Goal: Check status: Check status

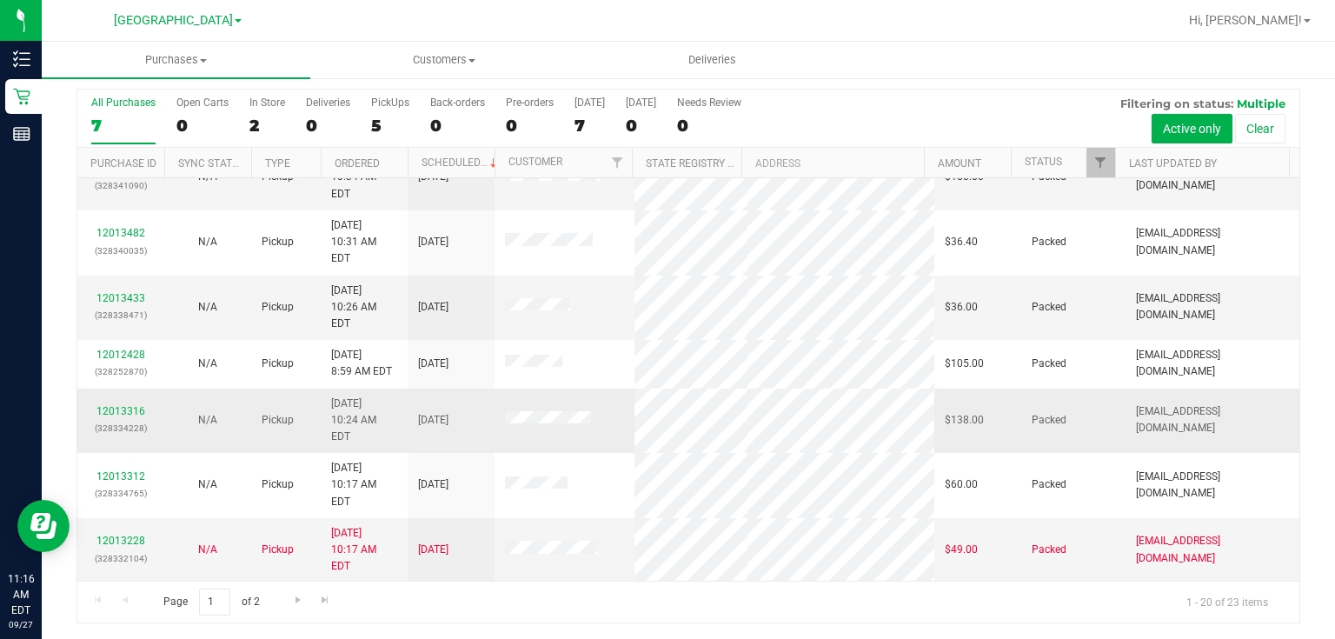
scroll to position [556, 0]
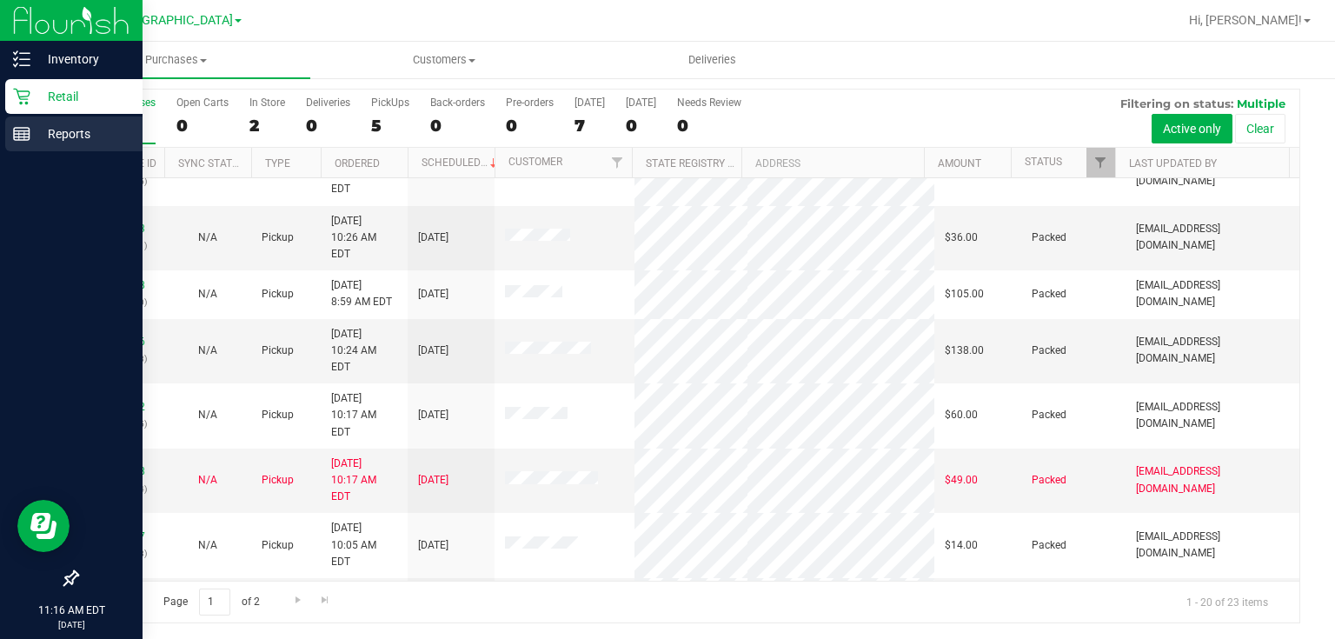
click at [51, 141] on p "Reports" at bounding box center [82, 133] width 104 height 21
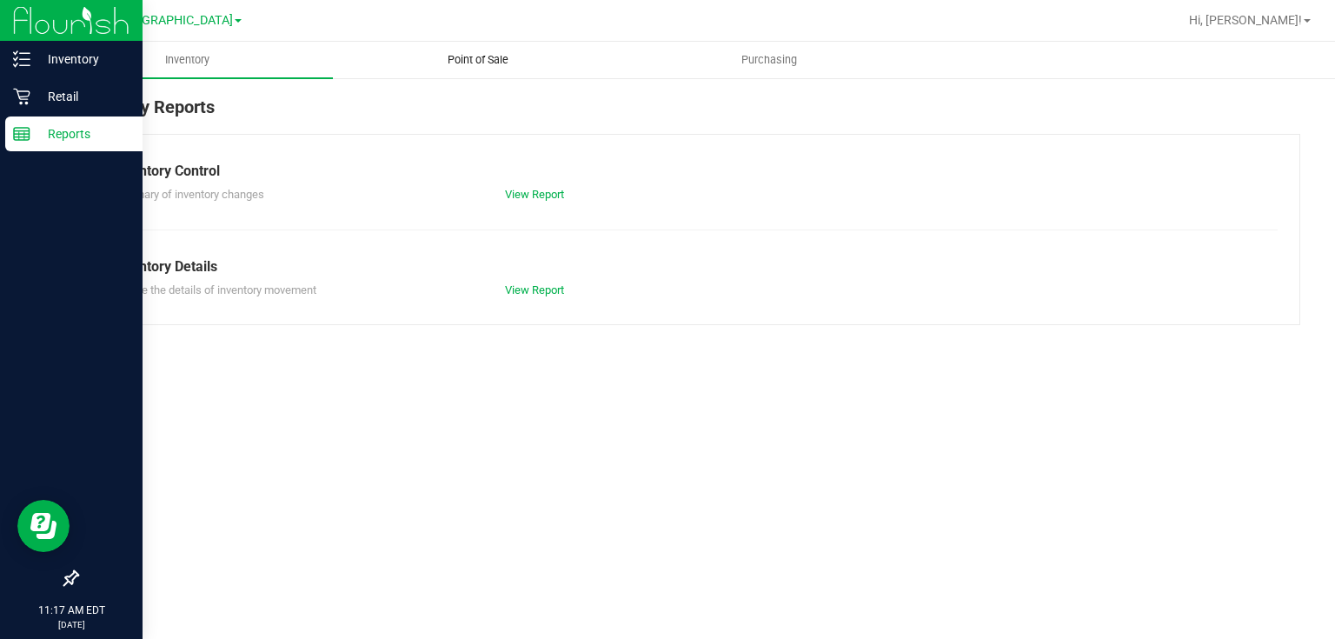
click at [495, 65] on span "Point of Sale" at bounding box center [478, 60] width 108 height 16
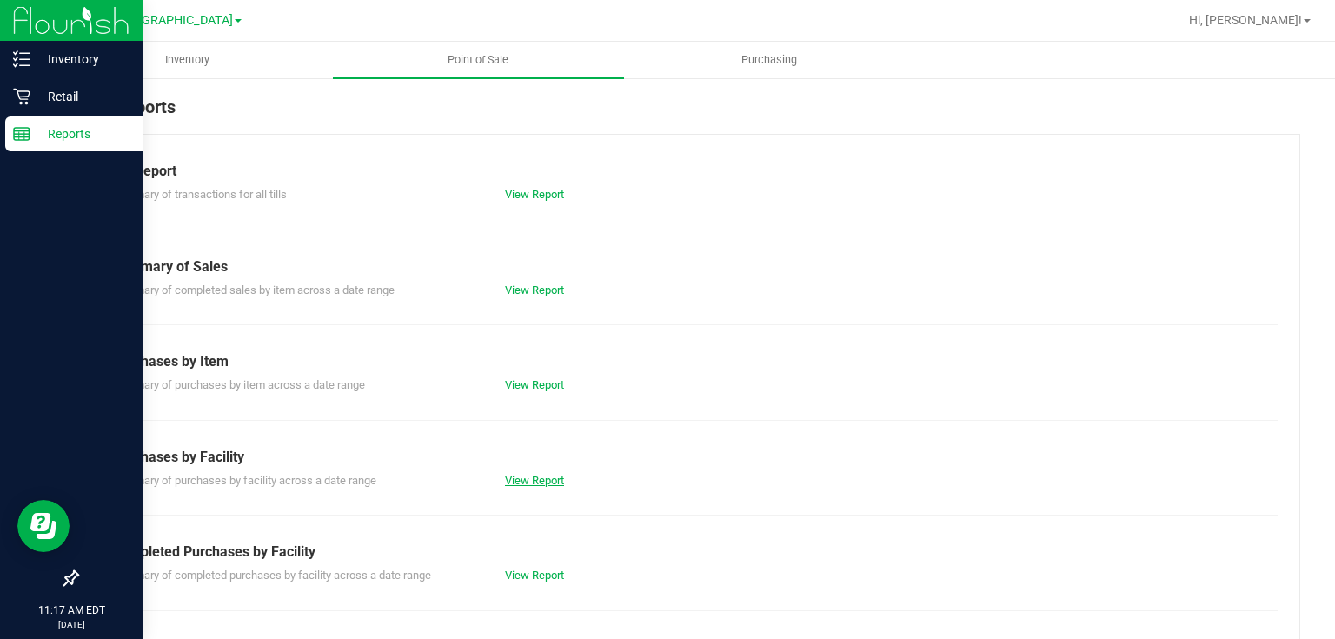
click at [541, 475] on link "View Report" at bounding box center [534, 480] width 59 height 13
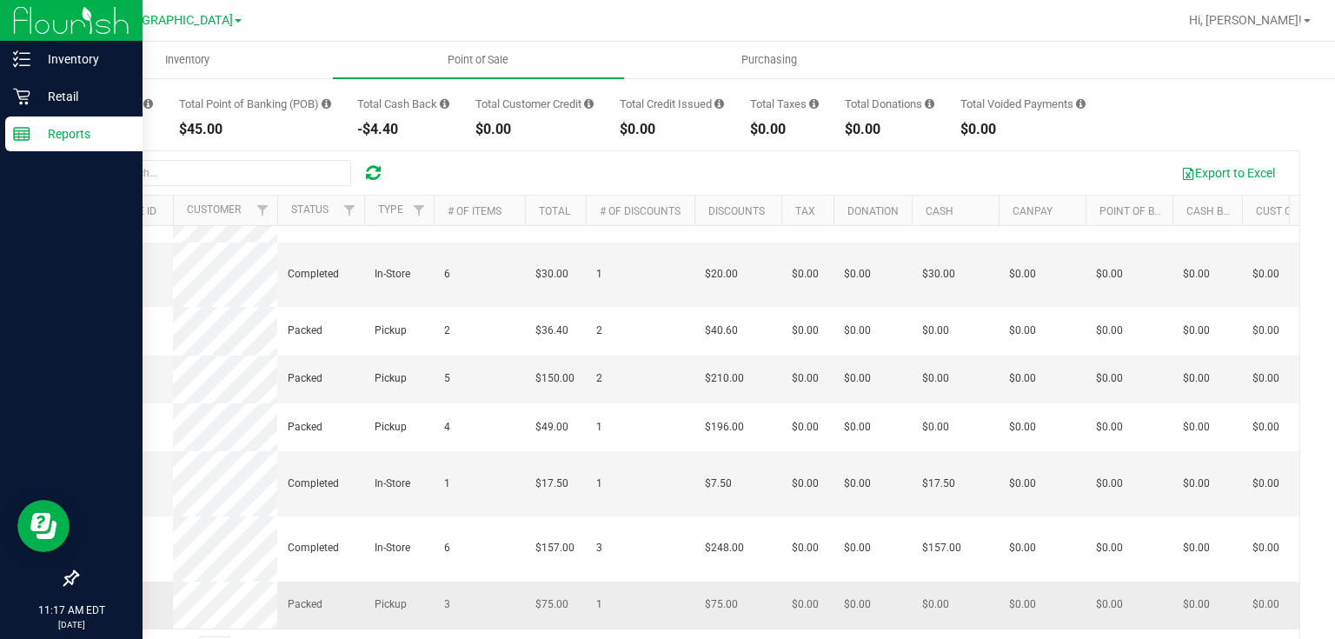
scroll to position [189, 0]
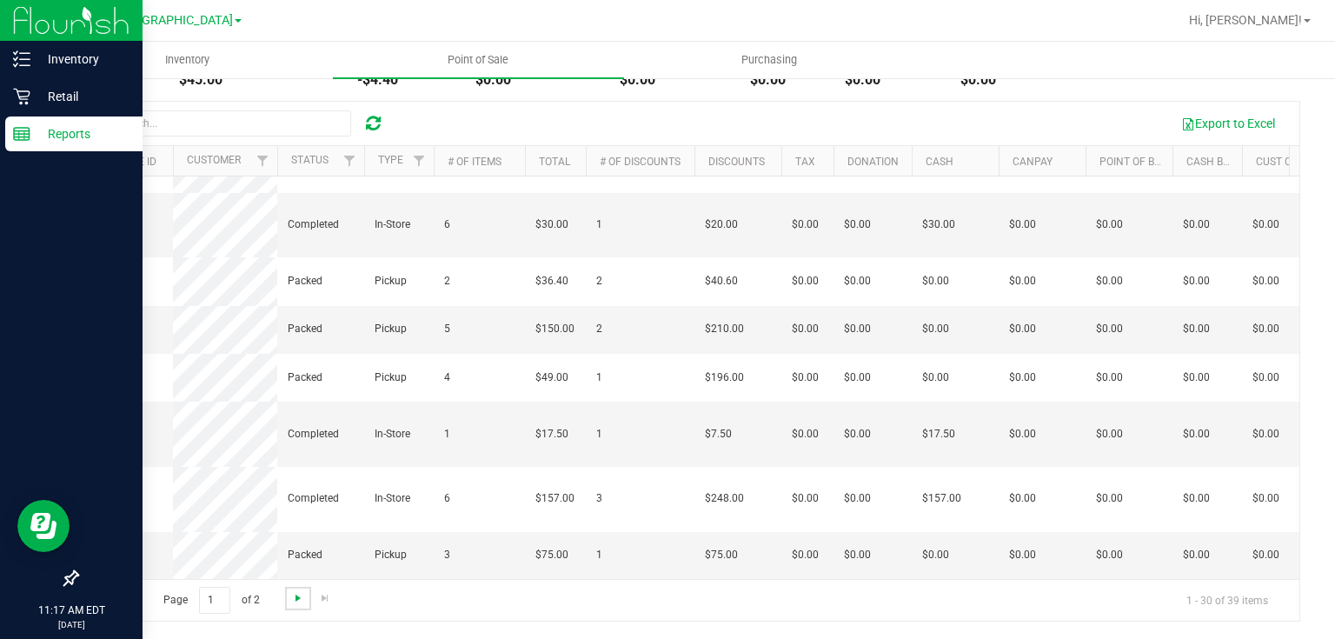
click at [300, 595] on span "Go to the next page" at bounding box center [298, 598] width 14 height 14
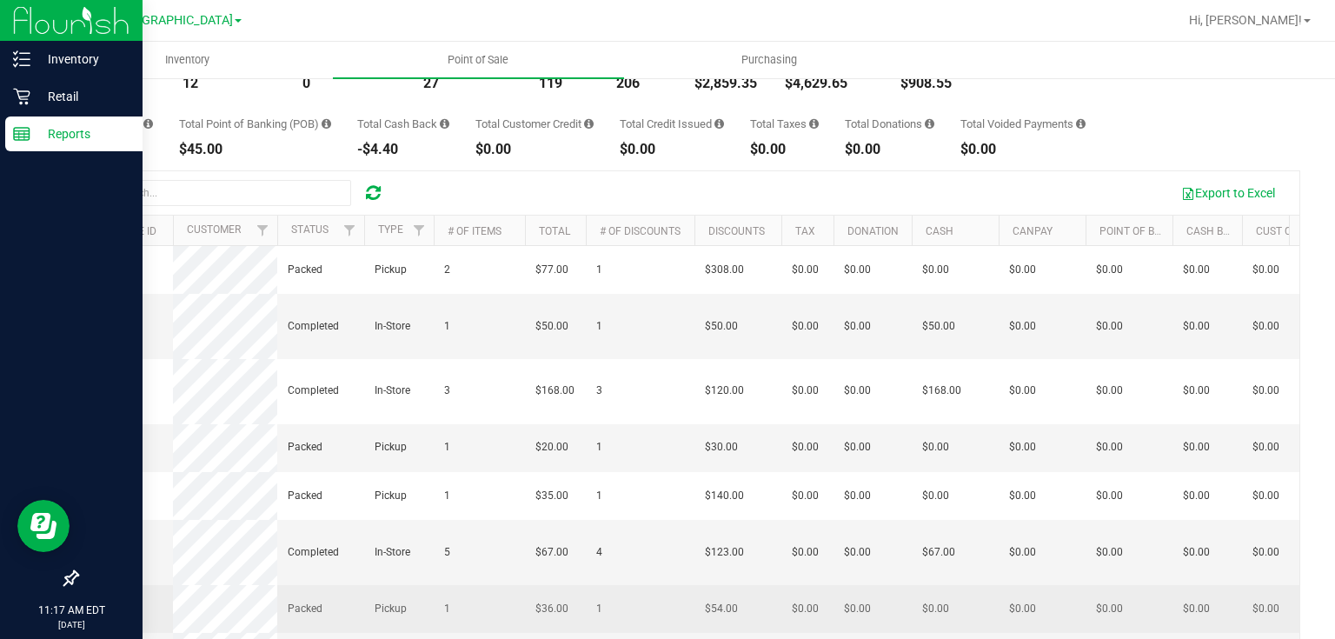
scroll to position [0, 0]
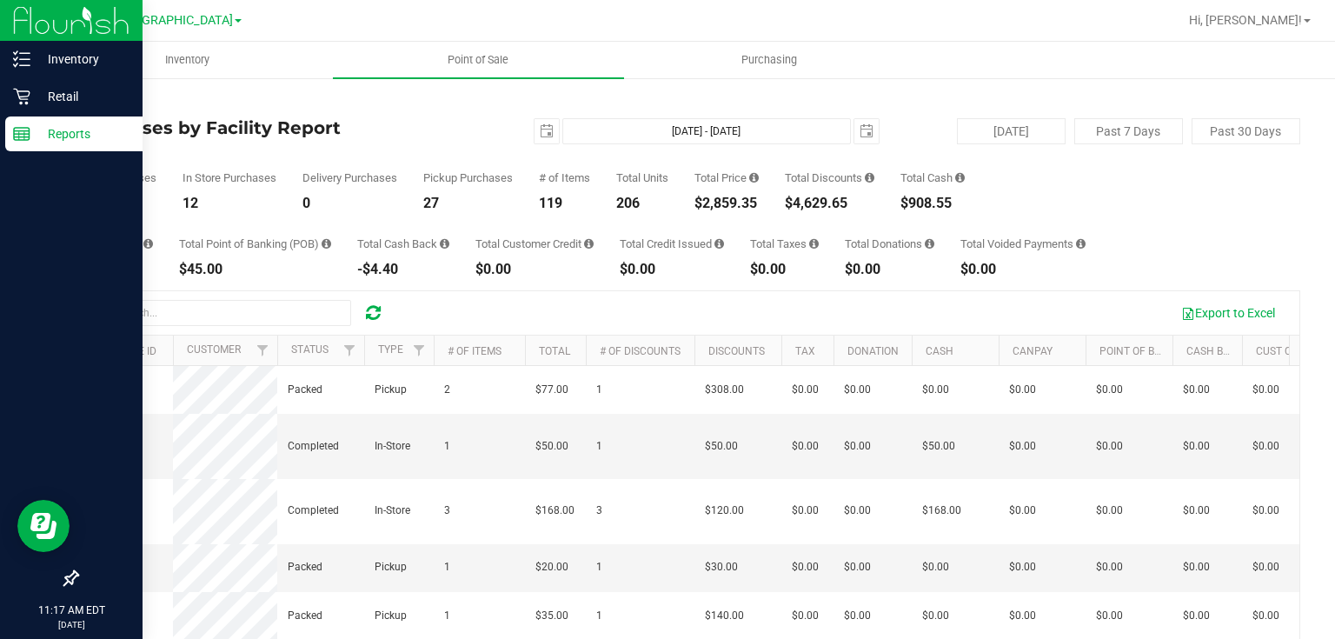
click at [83, 136] on p "Reports" at bounding box center [82, 133] width 104 height 21
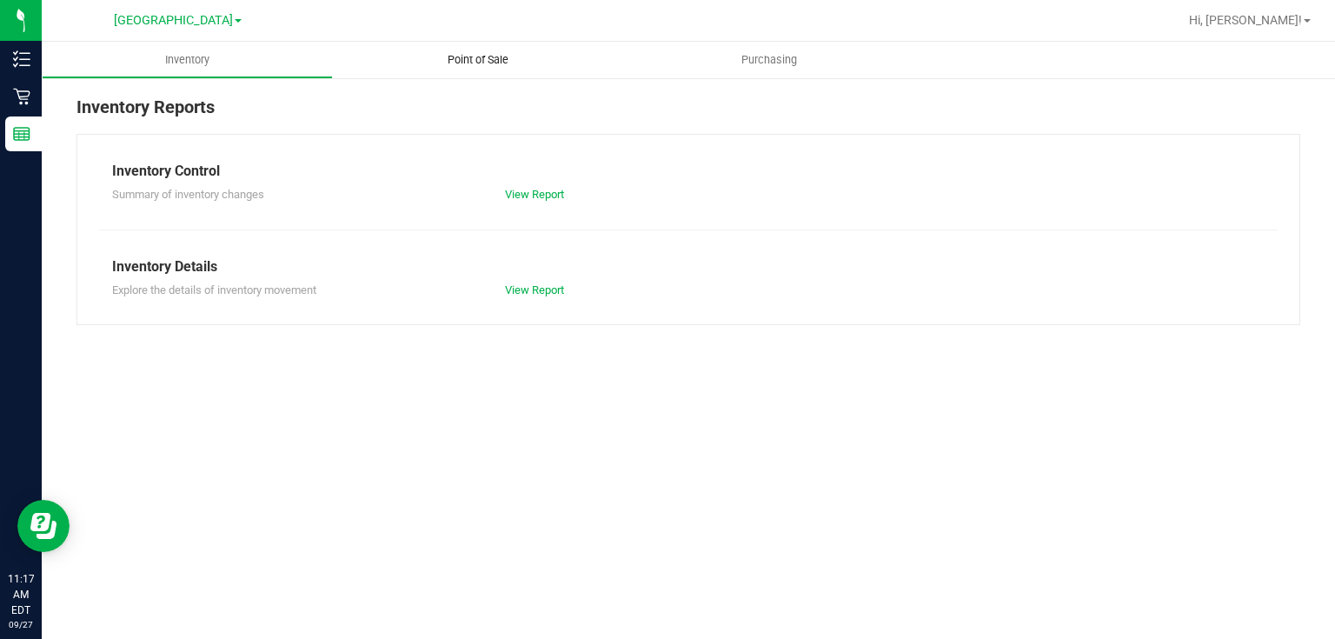
click at [476, 64] on span "Point of Sale" at bounding box center [478, 60] width 108 height 16
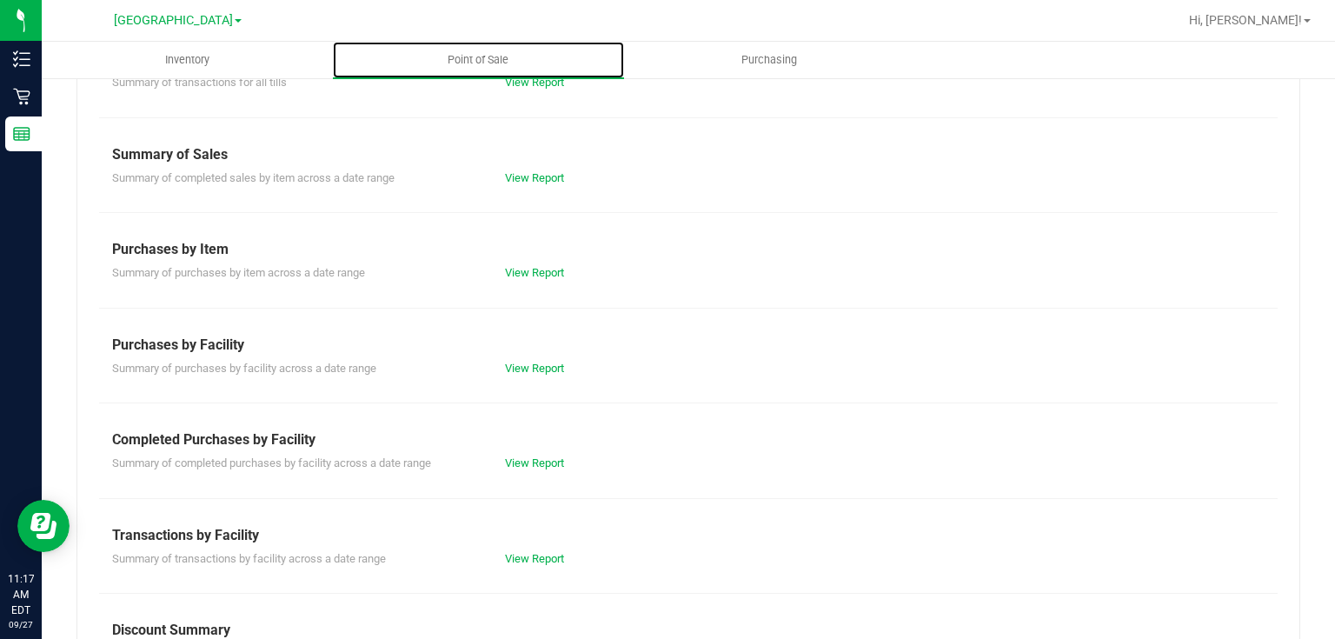
scroll to position [273, 0]
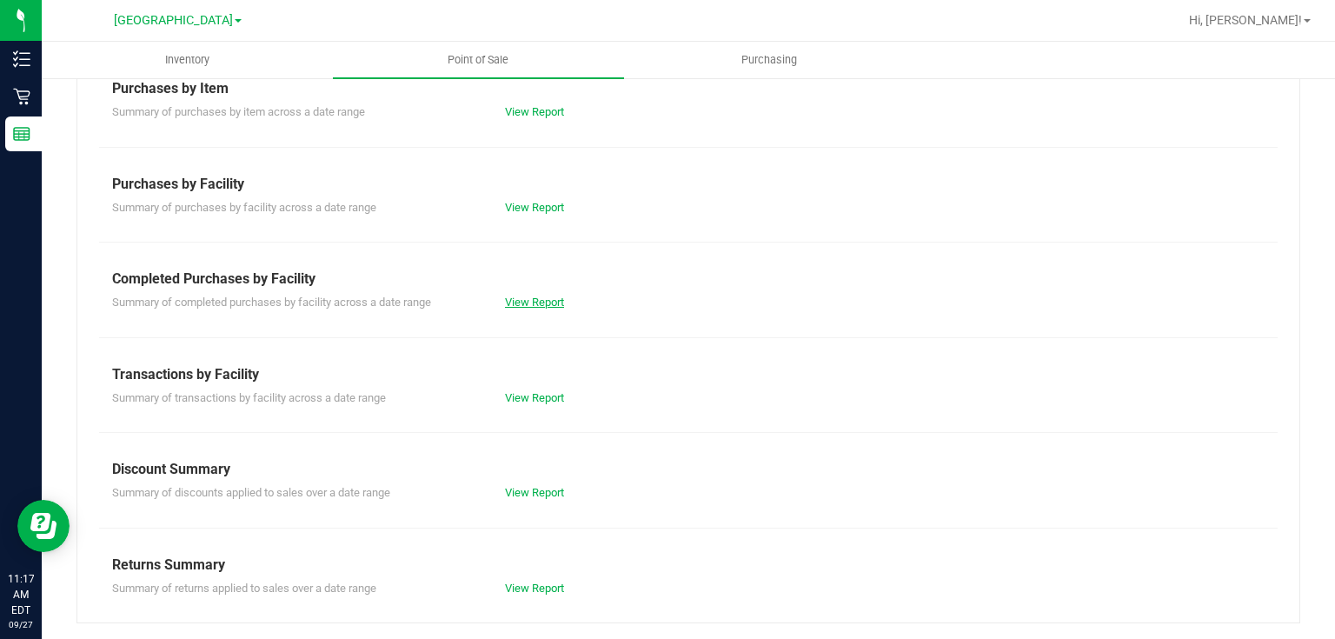
click at [535, 299] on link "View Report" at bounding box center [534, 301] width 59 height 13
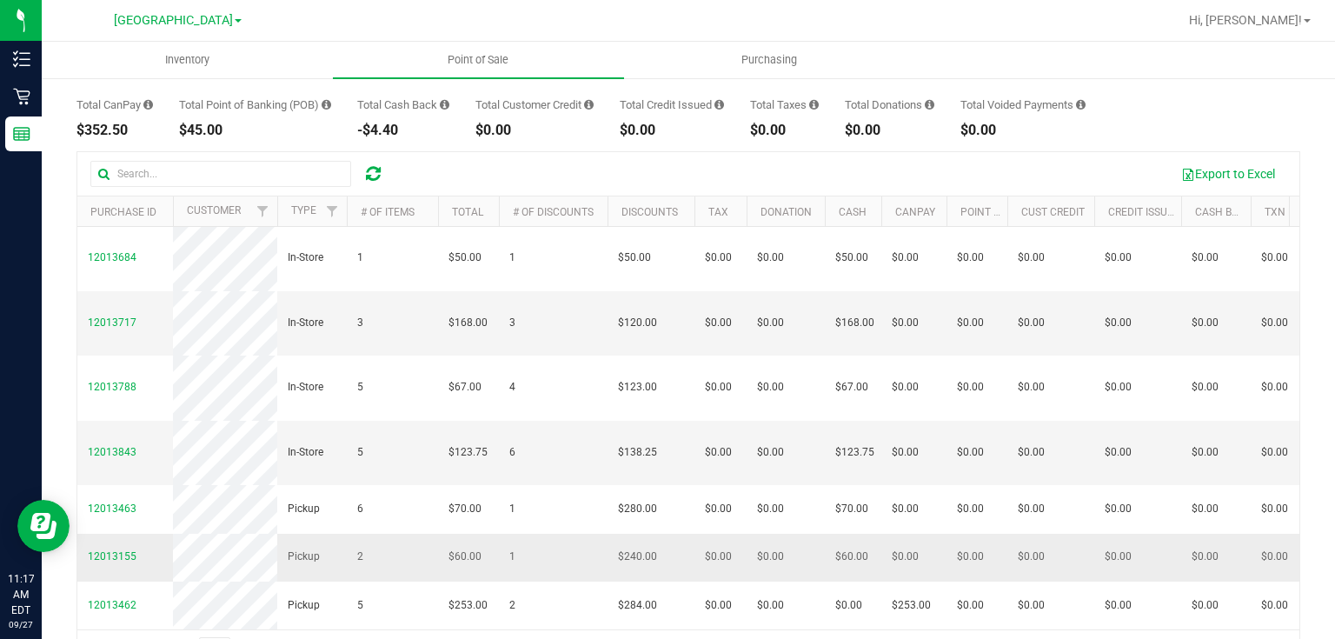
scroll to position [189, 0]
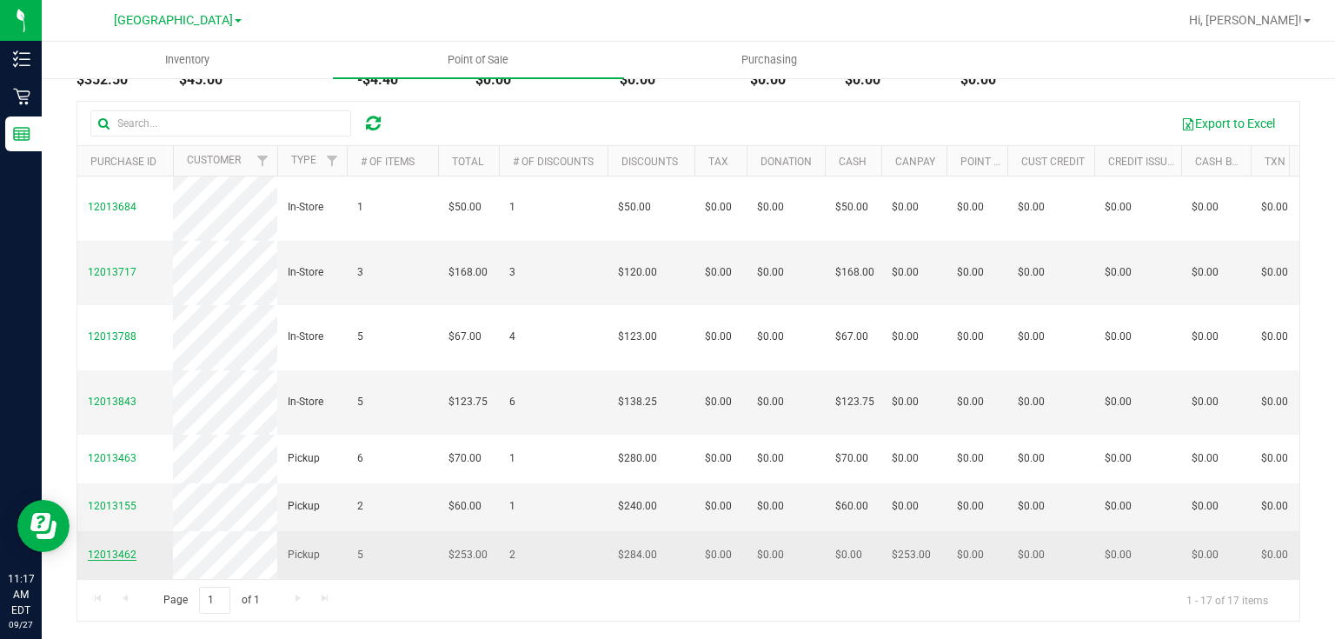
click at [124, 548] on span "12013462" at bounding box center [112, 554] width 49 height 12
